Goal: Information Seeking & Learning: Learn about a topic

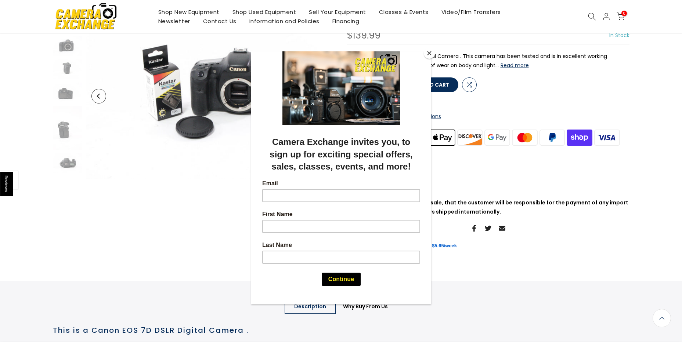
scroll to position [73, 0]
click at [427, 53] on button "Close" at bounding box center [429, 53] width 11 height 11
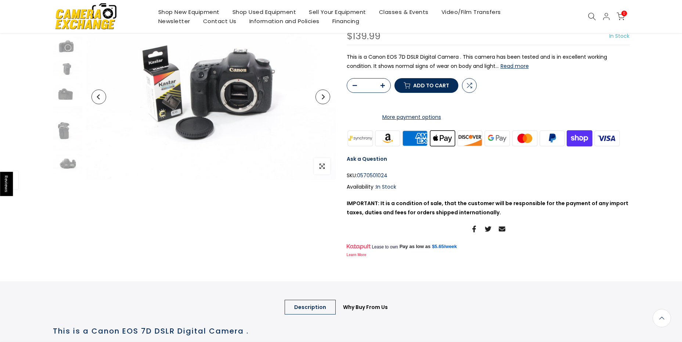
scroll to position [73, 0]
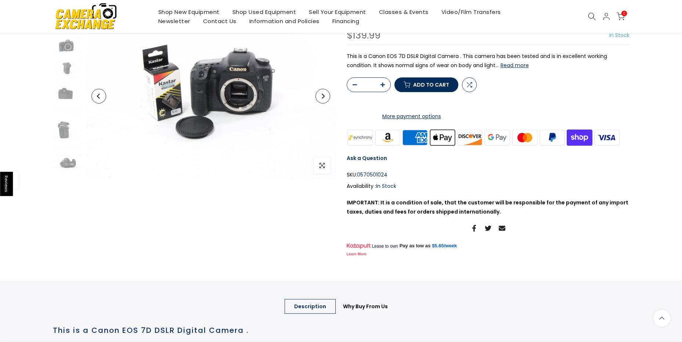
click at [514, 67] on button "Read more" at bounding box center [515, 65] width 28 height 7
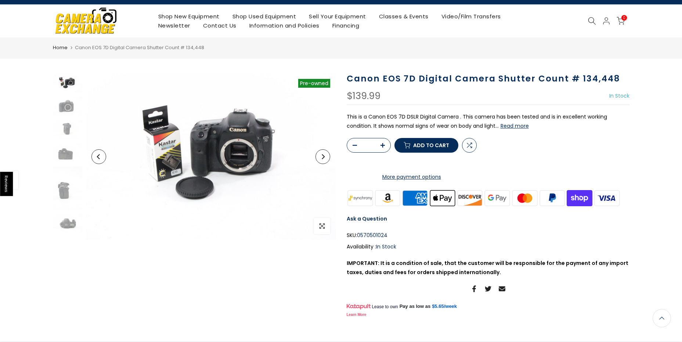
scroll to position [0, 0]
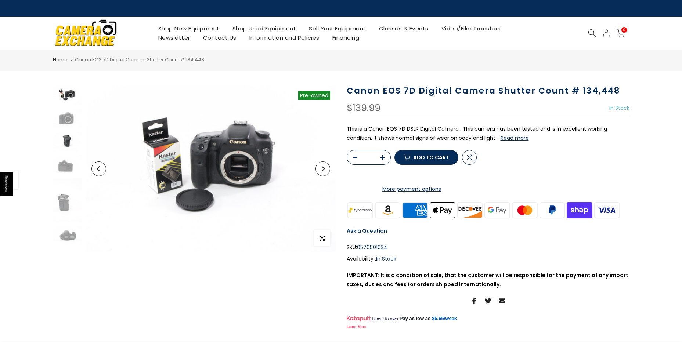
click at [66, 147] on img at bounding box center [67, 141] width 29 height 19
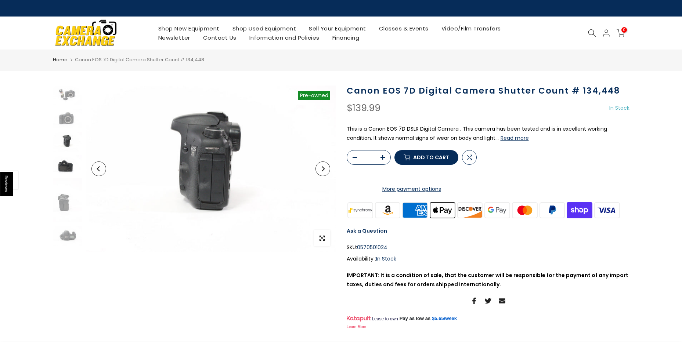
click at [67, 162] on img at bounding box center [67, 164] width 29 height 19
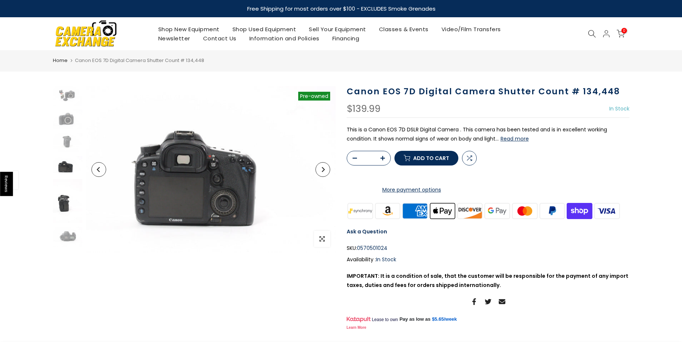
click at [63, 195] on img at bounding box center [67, 201] width 29 height 44
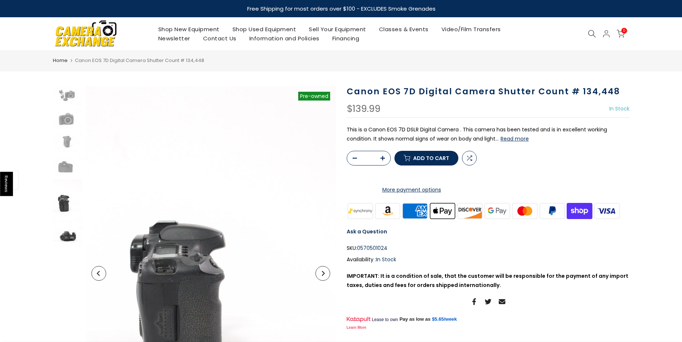
click at [67, 235] on img at bounding box center [67, 236] width 29 height 19
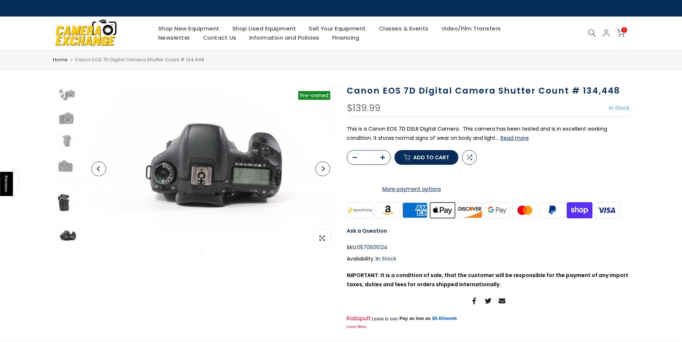
click at [65, 204] on img at bounding box center [67, 201] width 29 height 44
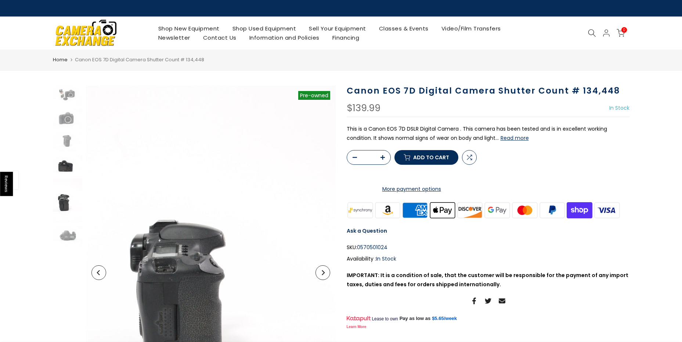
click at [66, 159] on img at bounding box center [67, 164] width 29 height 19
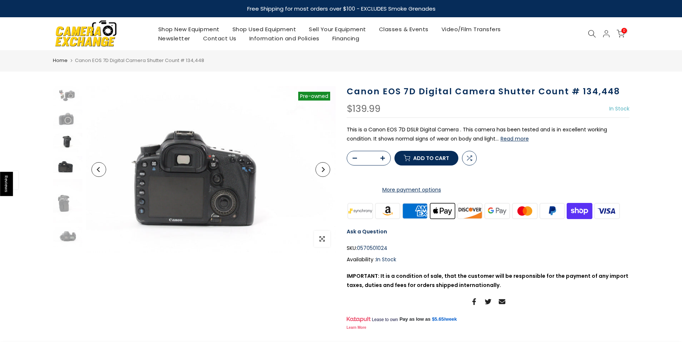
click at [67, 140] on img at bounding box center [67, 142] width 29 height 19
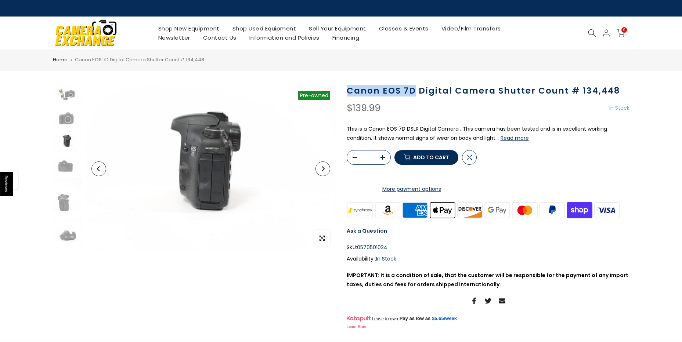
drag, startPoint x: 414, startPoint y: 91, endPoint x: 348, endPoint y: 89, distance: 65.8
click at [348, 89] on h1 "Canon EOS 7D Digital Camera Shutter Count # 134,448" at bounding box center [488, 91] width 283 height 11
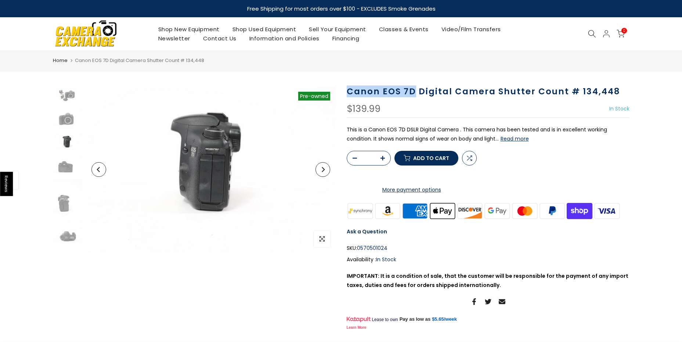
copy h1 "Canon EOS 7D"
